Goal: Transaction & Acquisition: Purchase product/service

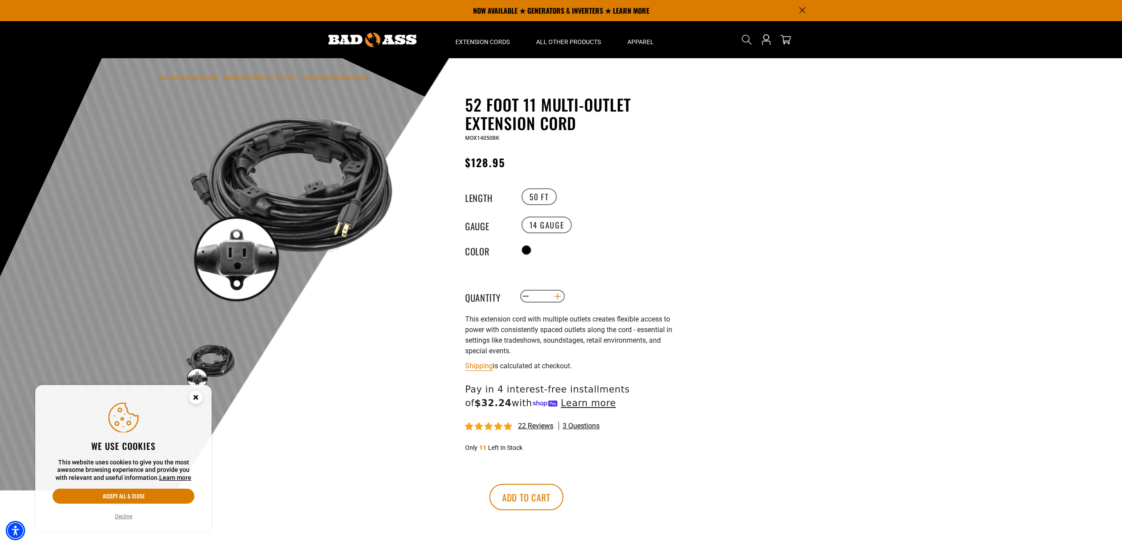
click at [559, 300] on button "Increase quantity for 52 Foot 11 Multi-Outlet Extension Cord" at bounding box center [558, 296] width 14 height 15
type input "*"
click at [563, 491] on button "Add to cart" at bounding box center [526, 497] width 74 height 26
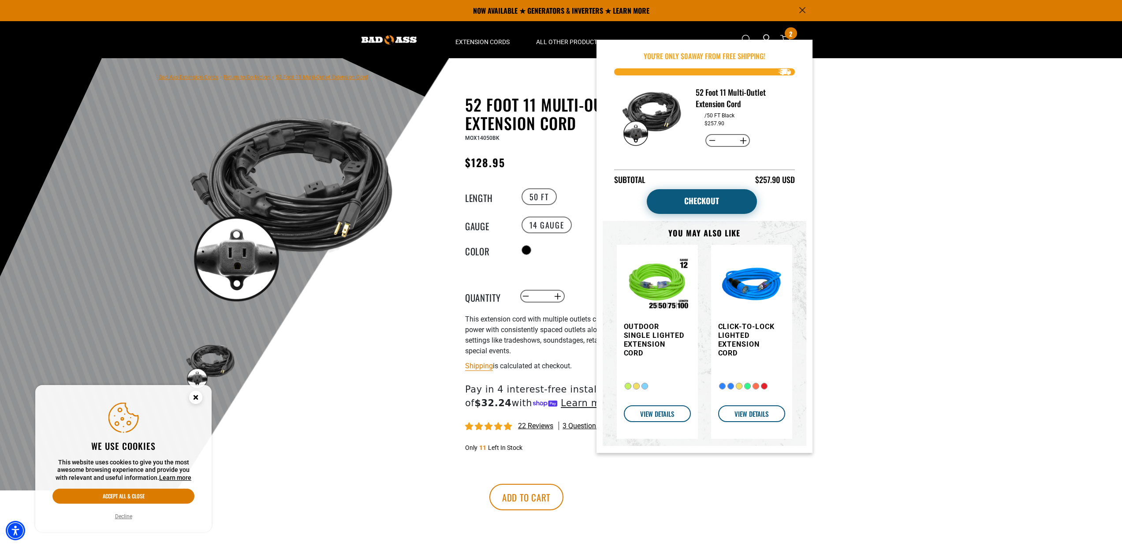
click at [663, 197] on link "Checkout" at bounding box center [702, 201] width 110 height 25
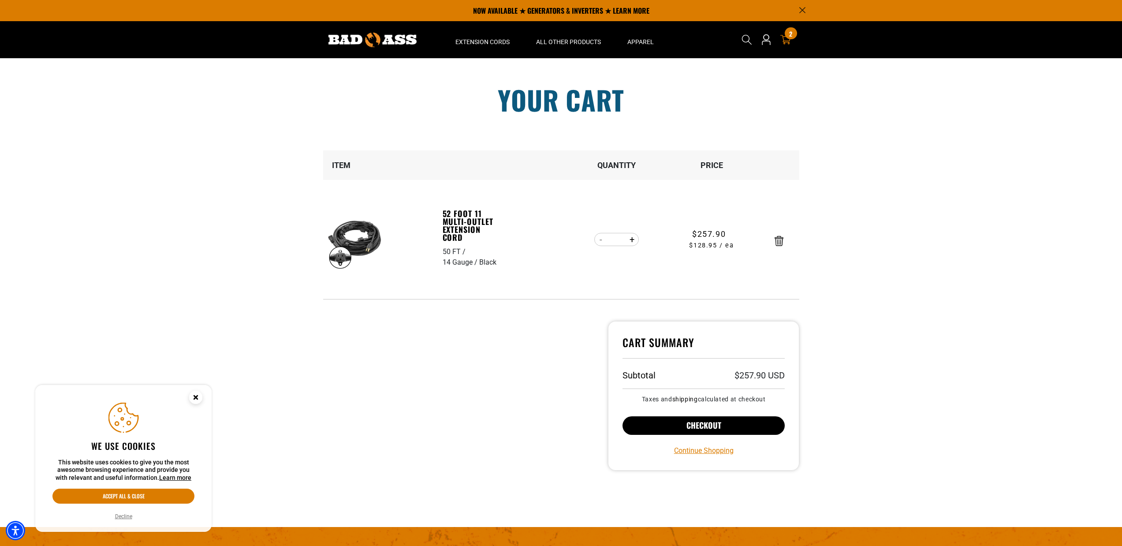
click at [749, 418] on button "Checkout" at bounding box center [703, 425] width 163 height 19
